Goal: Task Accomplishment & Management: Manage account settings

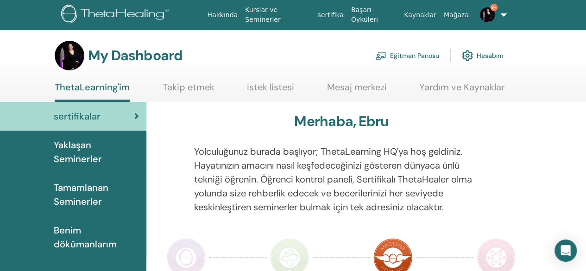
click at [415, 57] on link "Eğitmen Panosu" at bounding box center [407, 55] width 64 height 20
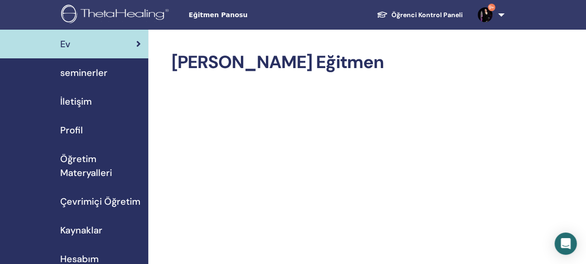
click at [90, 71] on span "seminerler" at bounding box center [83, 73] width 47 height 14
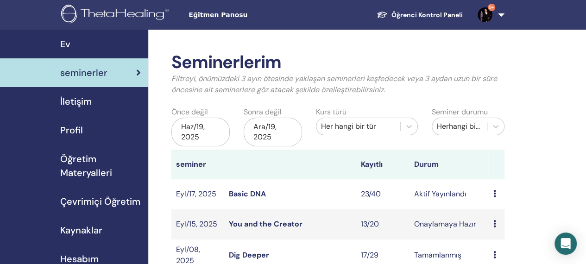
click at [240, 196] on link "Basic DNA" at bounding box center [247, 194] width 37 height 10
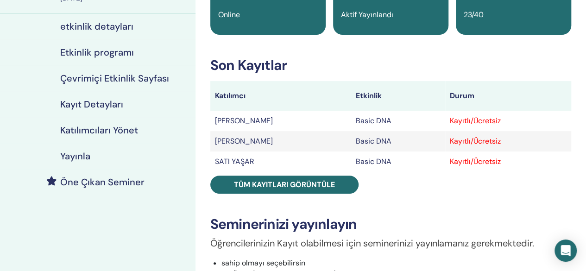
scroll to position [98, 0]
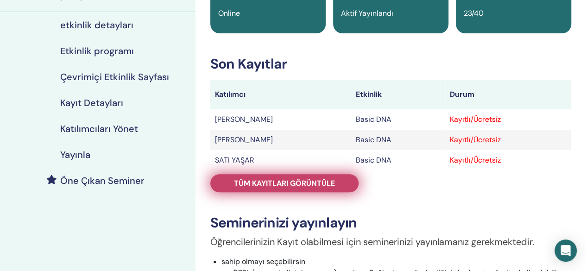
click at [325, 184] on span "Tüm kayıtları görüntüle" at bounding box center [284, 183] width 101 height 10
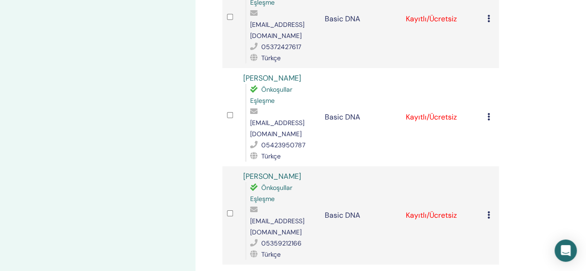
scroll to position [1680, 0]
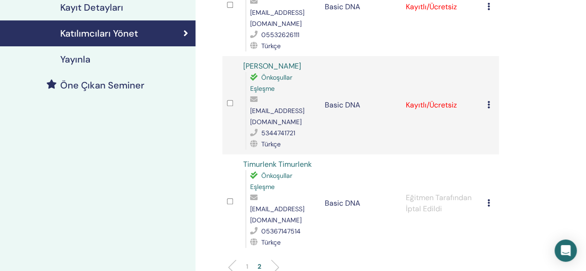
scroll to position [195, 0]
